Goal: Transaction & Acquisition: Subscribe to service/newsletter

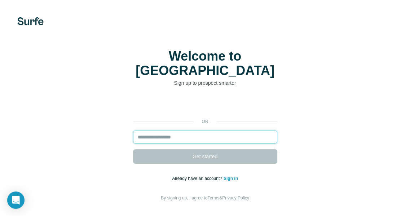
drag, startPoint x: 0, startPoint y: 0, endPoint x: 156, endPoint y: 121, distance: 197.3
click at [156, 131] on input "email" at bounding box center [205, 137] width 144 height 13
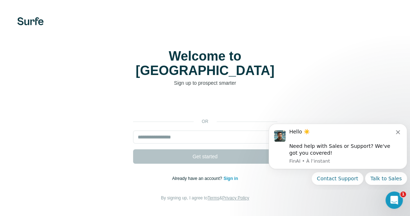
click at [396, 131] on div "Hello ☀️ ​ Need help with Sales or Support? We've got you covered!" at bounding box center [343, 143] width 107 height 28
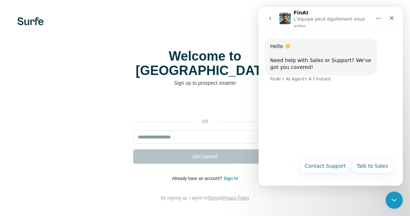
click at [393, 18] on icon "Fermer" at bounding box center [392, 18] width 6 height 6
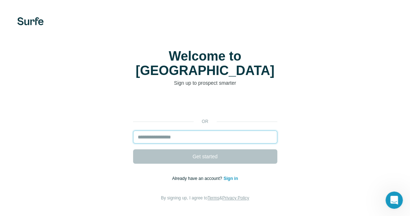
click at [258, 131] on input "email" at bounding box center [205, 137] width 144 height 13
type input "**********"
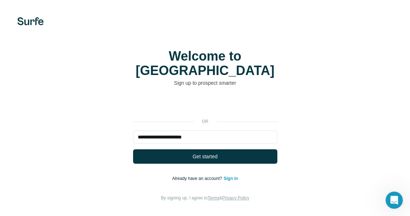
click at [245, 149] on button "Get started" at bounding box center [205, 156] width 144 height 14
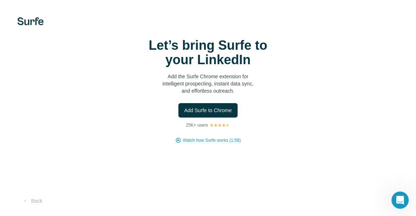
click at [219, 110] on span "Add Surfe to Chrome" at bounding box center [208, 110] width 48 height 7
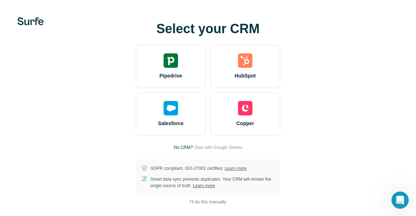
click at [198, 64] on div "Pipedrive" at bounding box center [171, 66] width 70 height 43
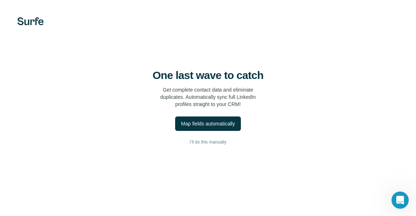
click at [226, 143] on span "I’ll do this manually" at bounding box center [208, 142] width 36 height 6
